Goal: Information Seeking & Learning: Find specific fact

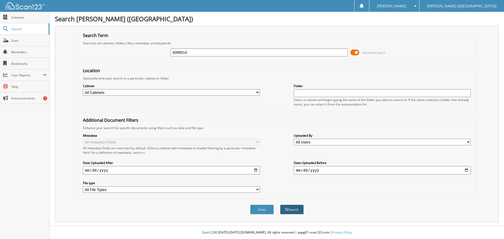
type input "6098514"
click at [289, 208] on button "Search" at bounding box center [292, 210] width 24 height 10
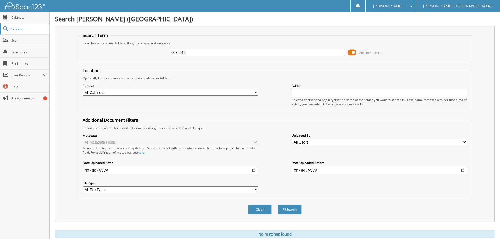
click at [19, 29] on span "Search" at bounding box center [28, 29] width 35 height 4
